Goal: Use online tool/utility: Utilize a website feature to perform a specific function

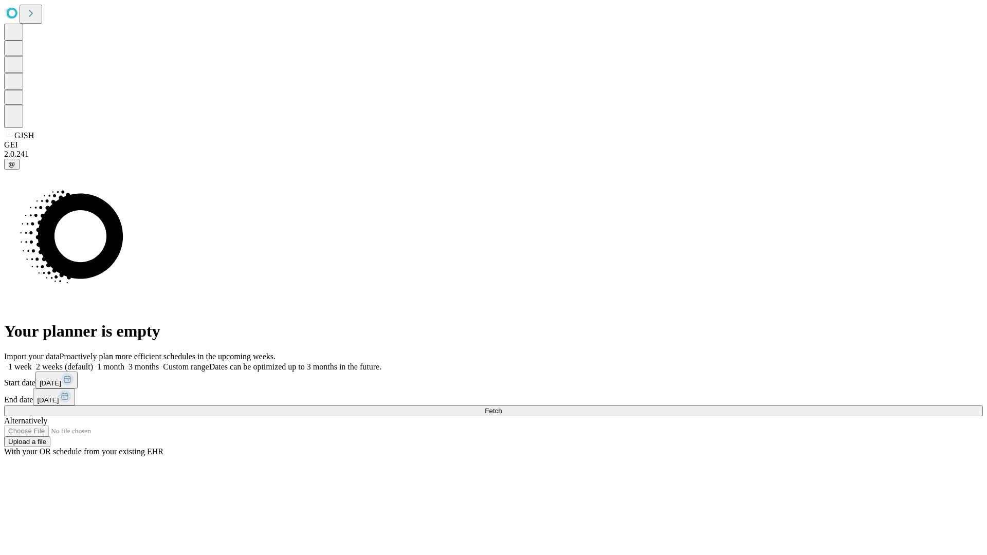
click at [502, 407] on span "Fetch" at bounding box center [493, 411] width 17 height 8
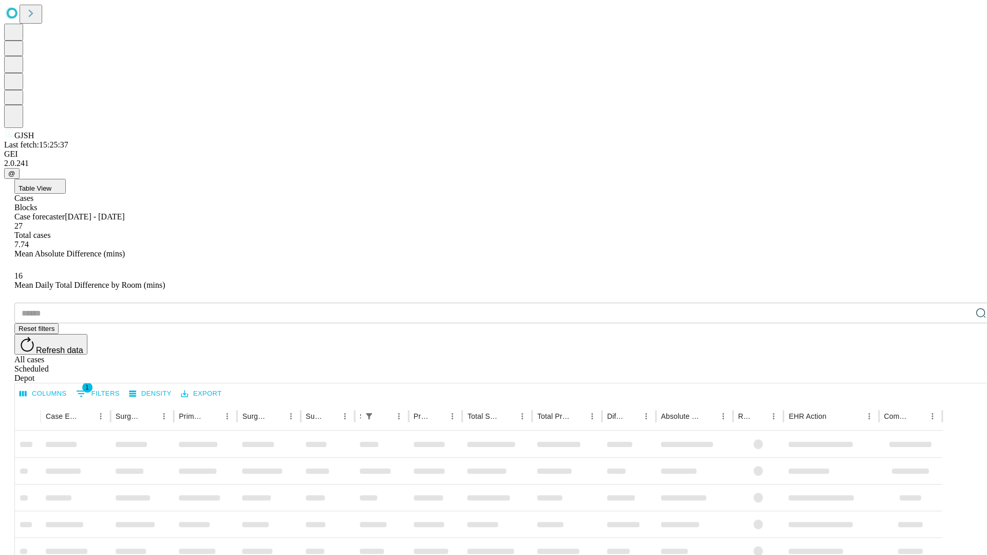
click at [51, 185] on span "Table View" at bounding box center [35, 189] width 33 height 8
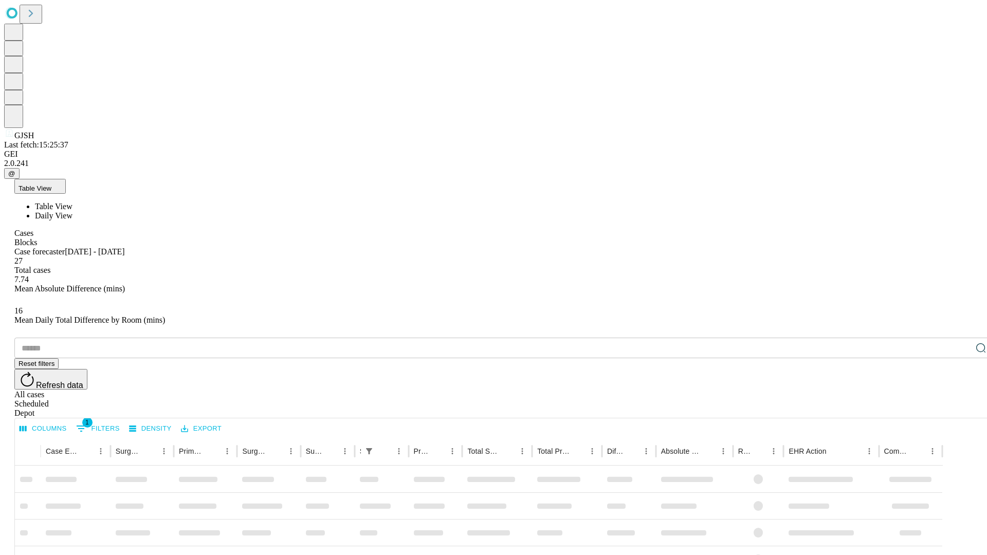
click at [72, 211] on span "Daily View" at bounding box center [54, 215] width 38 height 9
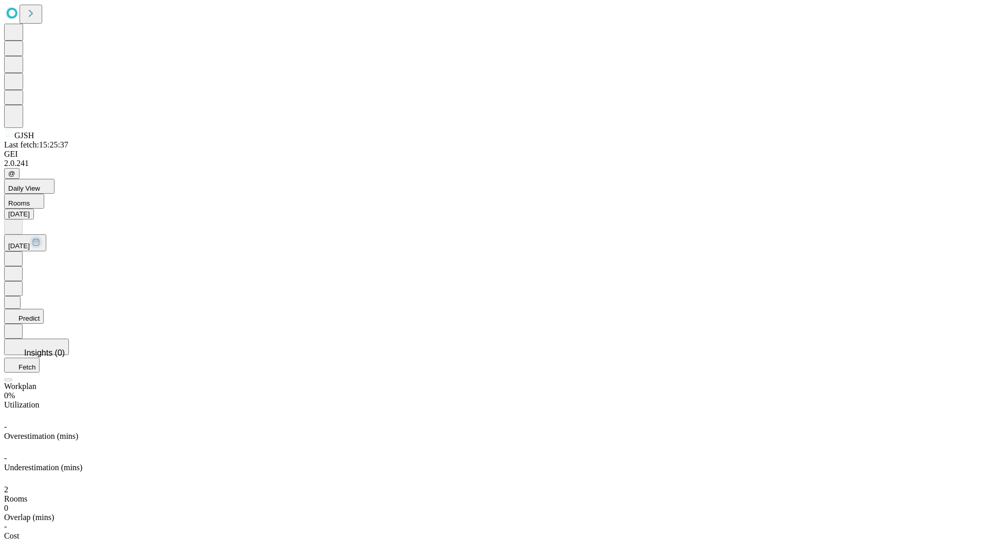
click at [44, 309] on button "Predict" at bounding box center [24, 316] width 40 height 15
